Goal: Check status: Check status

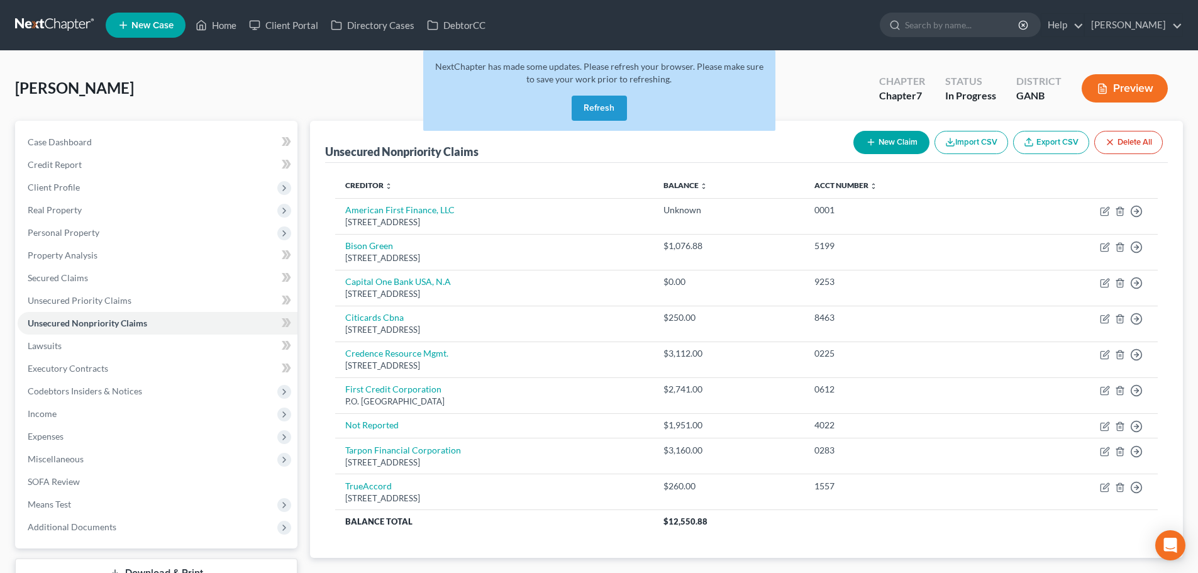
click at [606, 107] on button "Refresh" at bounding box center [599, 108] width 55 height 25
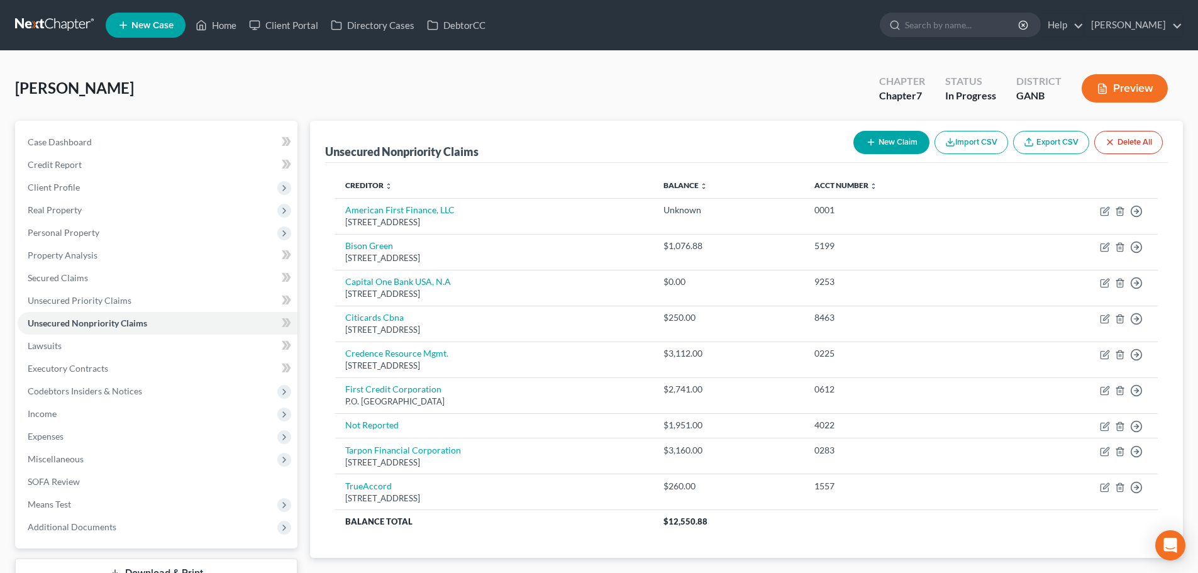
click at [74, 25] on link at bounding box center [55, 25] width 80 height 23
